Goal: Task Accomplishment & Management: Use online tool/utility

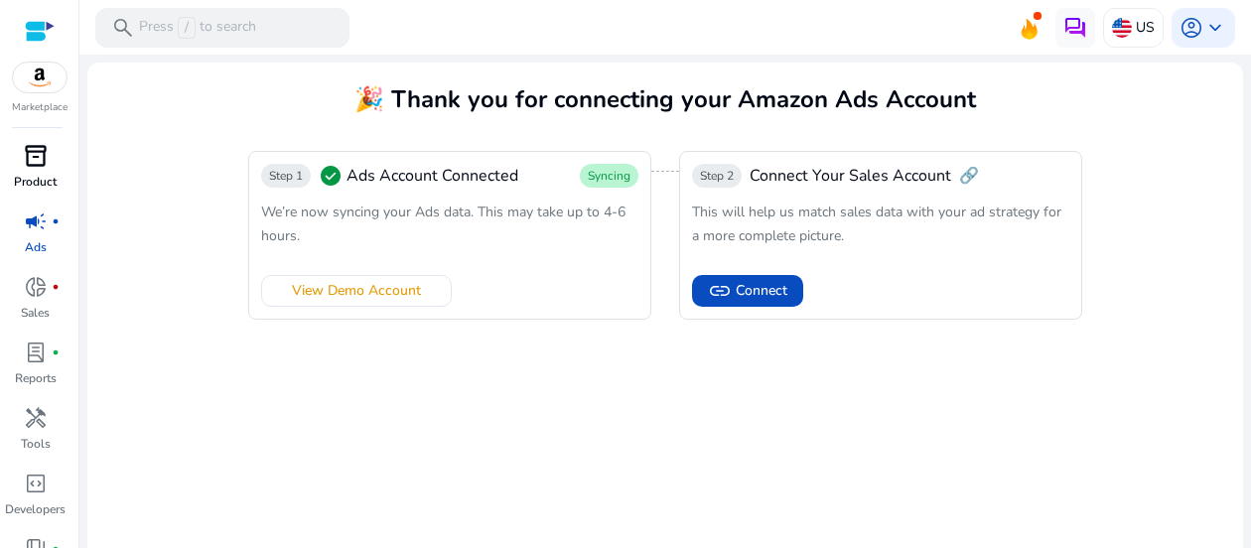
click at [46, 173] on p "Product" at bounding box center [35, 182] width 43 height 18
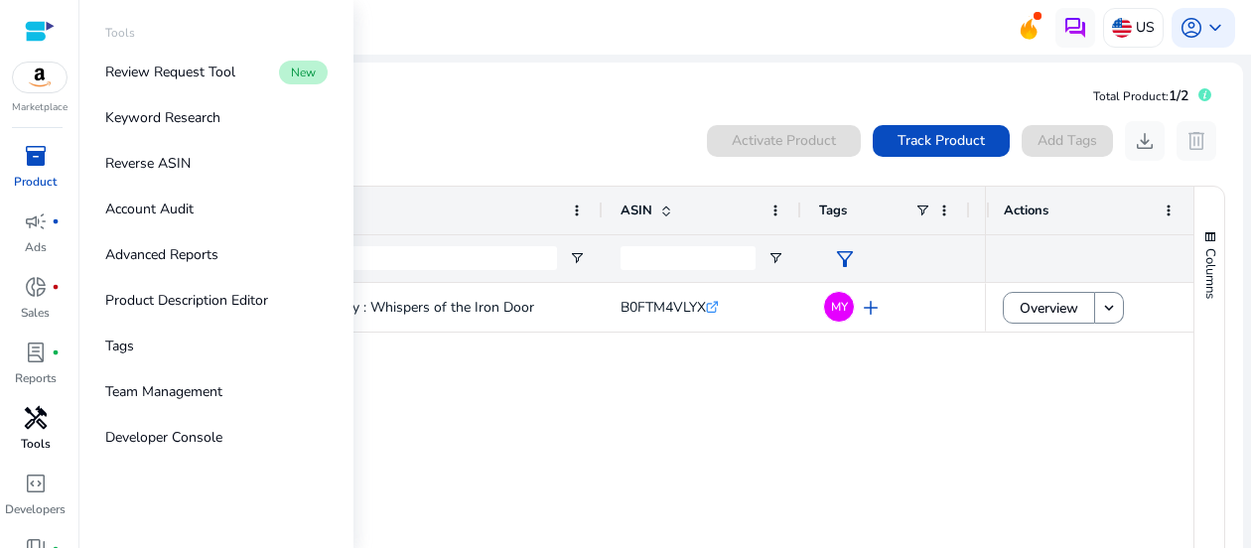
click at [34, 446] on p "Tools" at bounding box center [36, 444] width 30 height 18
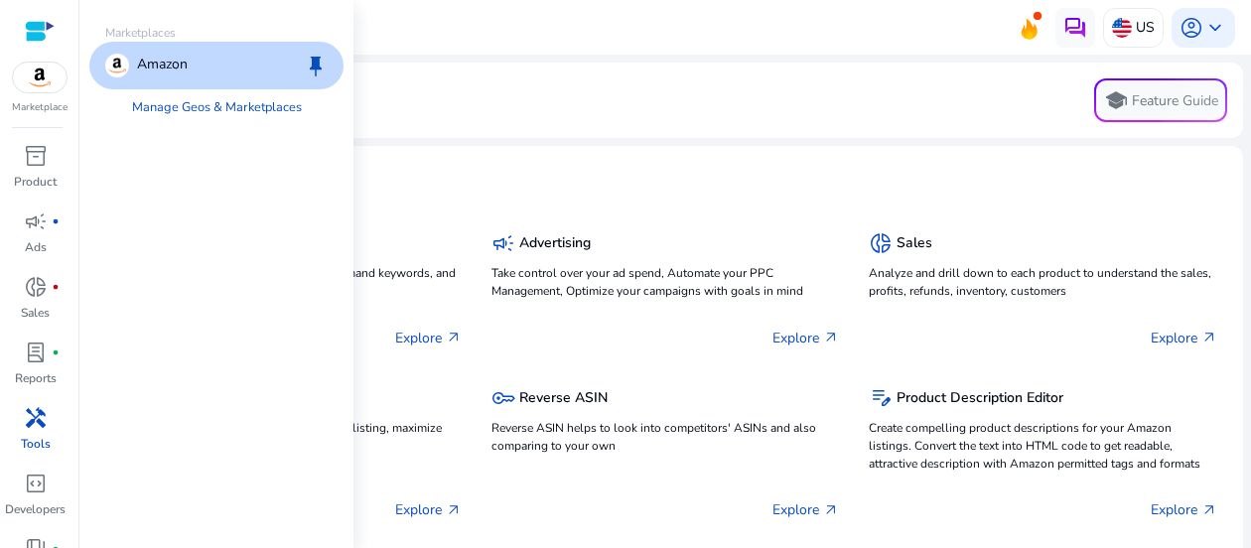
click at [51, 78] on img at bounding box center [40, 78] width 54 height 30
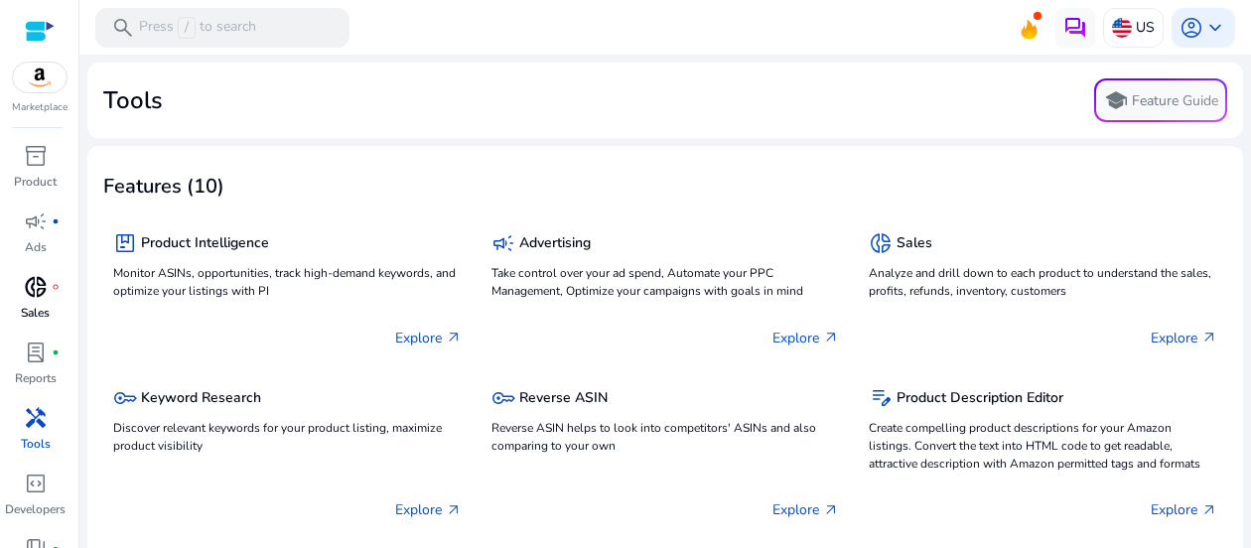
scroll to position [107, 0]
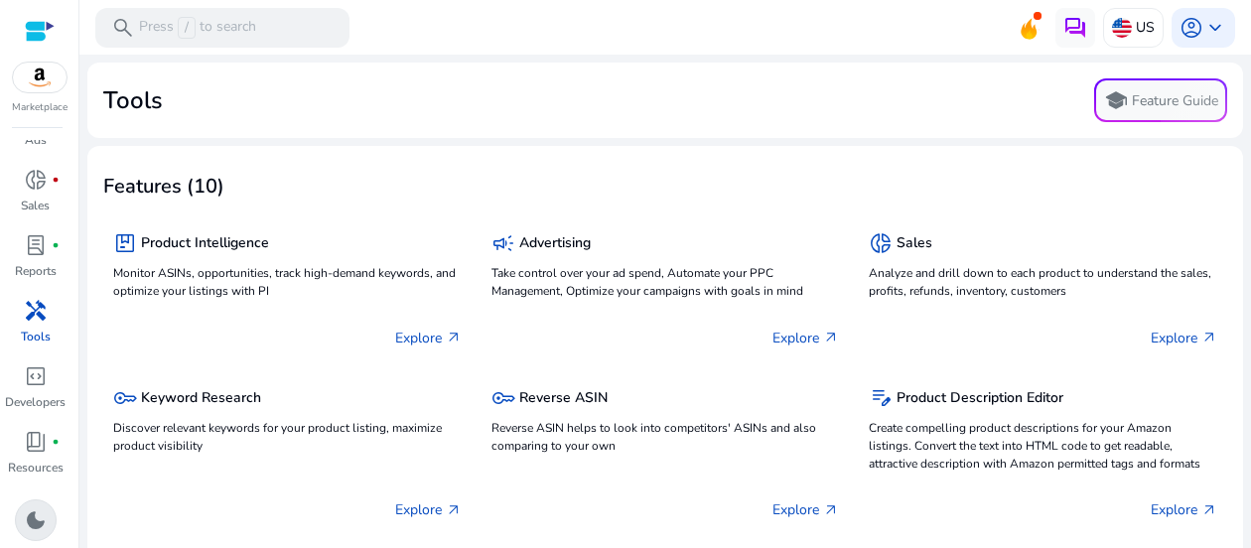
click at [41, 515] on span "dark_mode" at bounding box center [36, 520] width 24 height 24
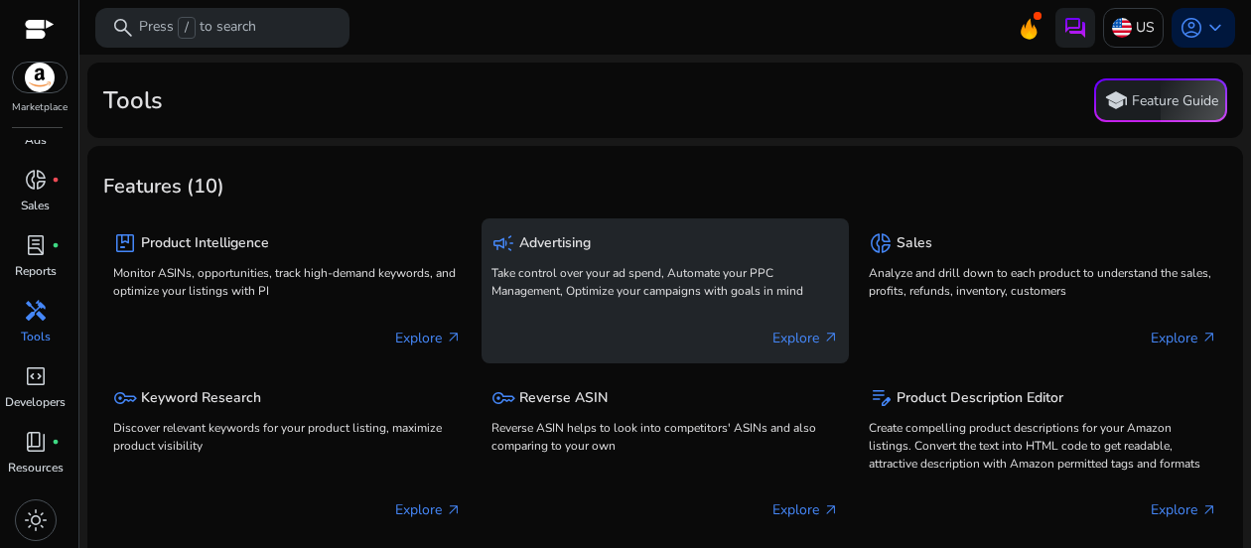
click at [792, 330] on p "Explore arrow_outward" at bounding box center [805, 338] width 67 height 21
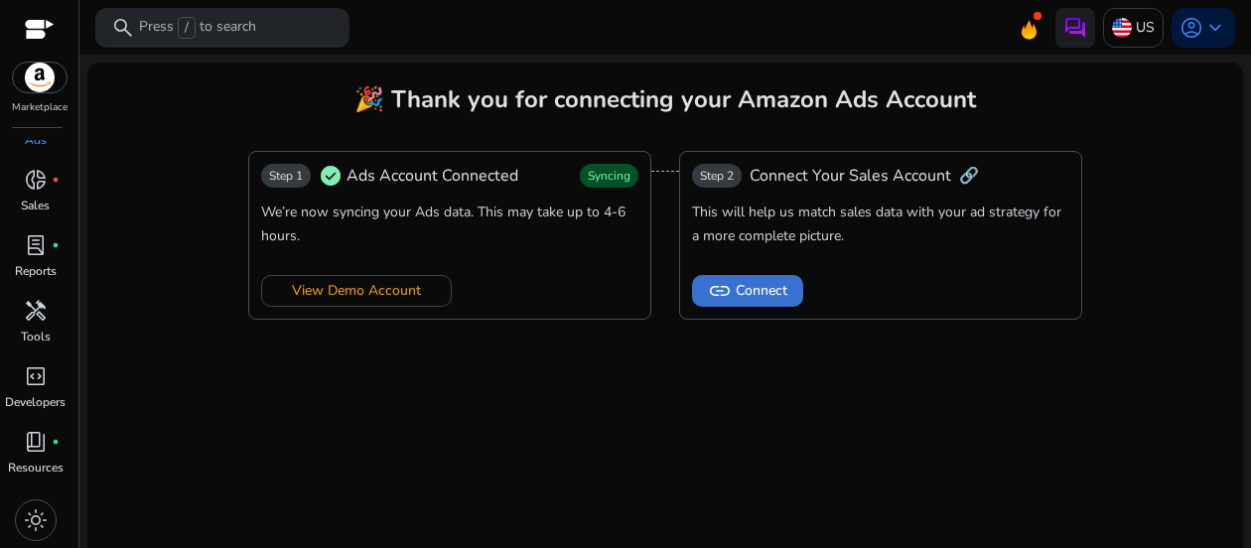
click at [763, 291] on span "Connect" at bounding box center [762, 290] width 52 height 21
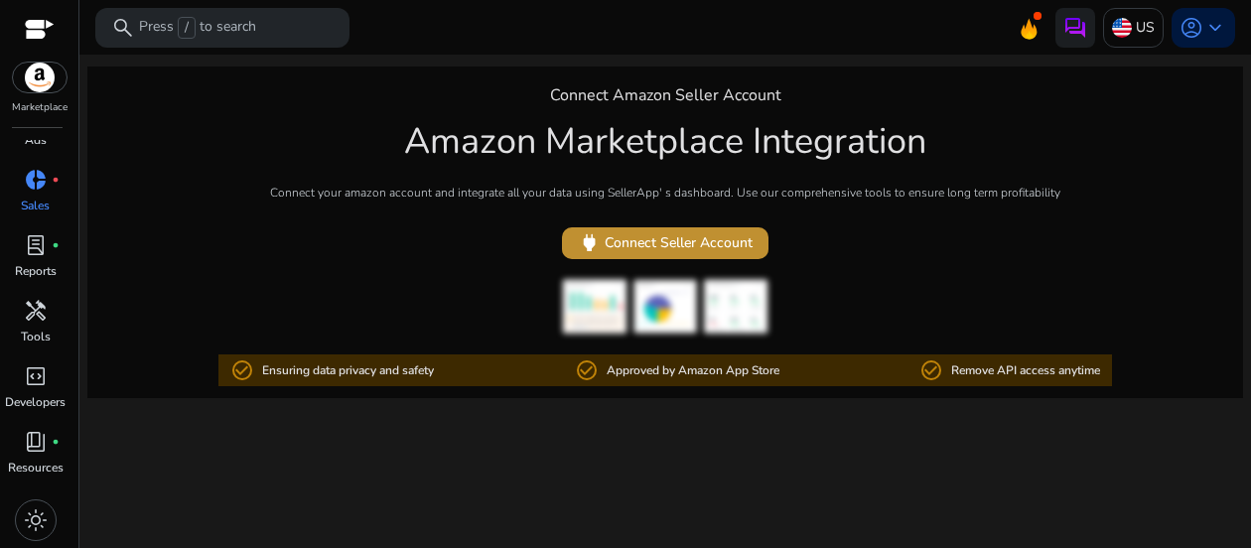
click at [693, 237] on span "power Connect Seller Account" at bounding box center [665, 242] width 175 height 23
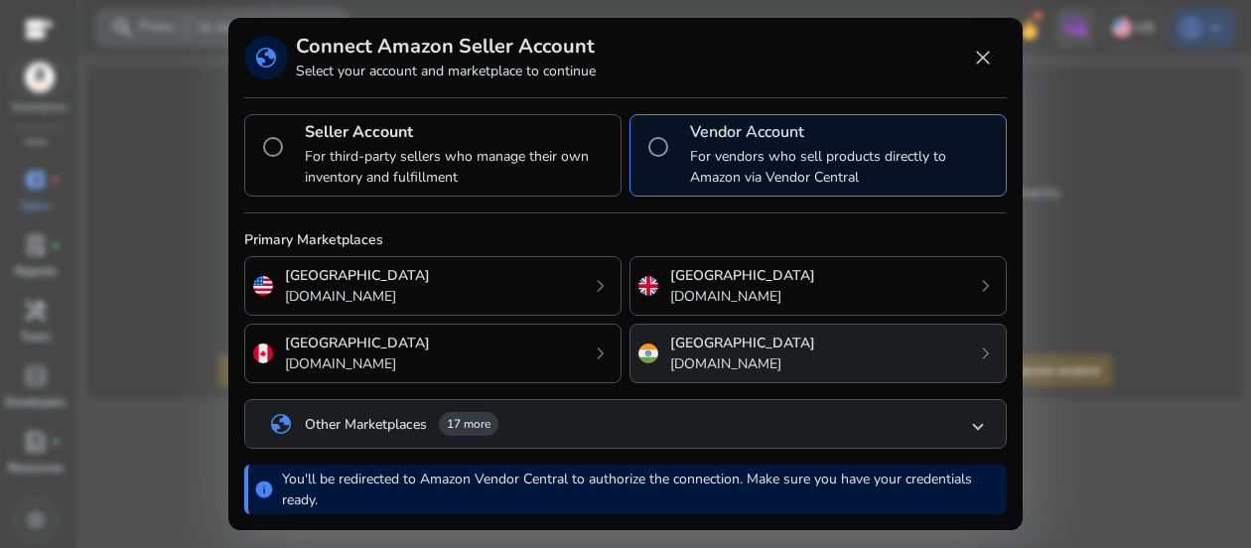
click at [717, 347] on p "[GEOGRAPHIC_DATA]" at bounding box center [742, 343] width 145 height 21
